Goal: Task Accomplishment & Management: Use online tool/utility

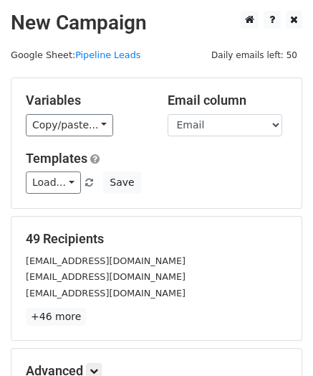
scroll to position [181, 0]
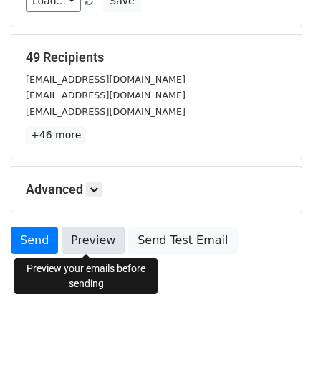
click at [81, 235] on link "Preview" at bounding box center [93, 240] width 63 height 27
click at [96, 237] on link "Preview" at bounding box center [93, 240] width 63 height 27
click at [80, 240] on link "Preview" at bounding box center [93, 240] width 63 height 27
click at [73, 236] on link "Preview" at bounding box center [93, 240] width 63 height 27
click at [100, 240] on link "Preview" at bounding box center [93, 240] width 63 height 27
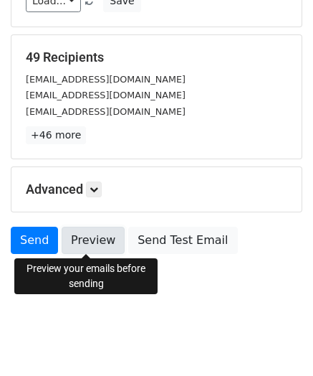
click at [89, 240] on link "Preview" at bounding box center [93, 240] width 63 height 27
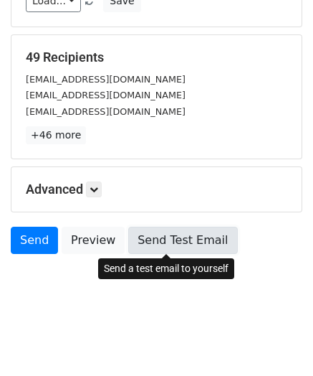
click at [159, 240] on link "Send Test Email" at bounding box center [182, 240] width 109 height 27
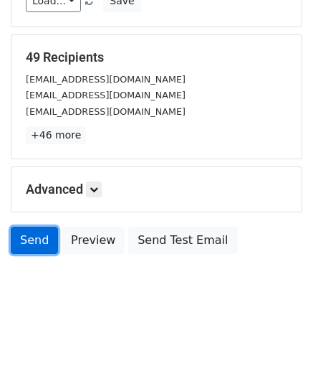
click at [44, 239] on link "Send" at bounding box center [34, 240] width 47 height 27
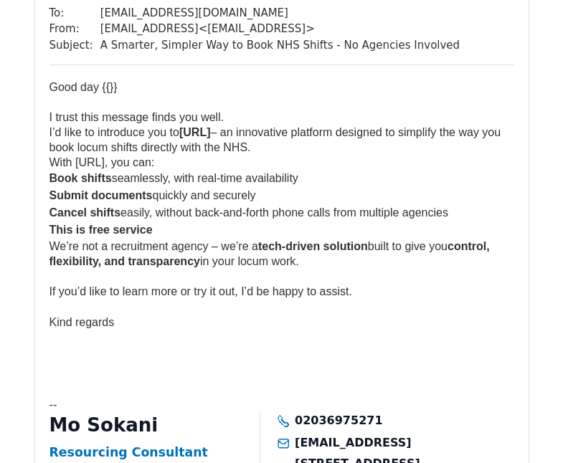
scroll to position [147, 0]
